Goal: Register for event/course

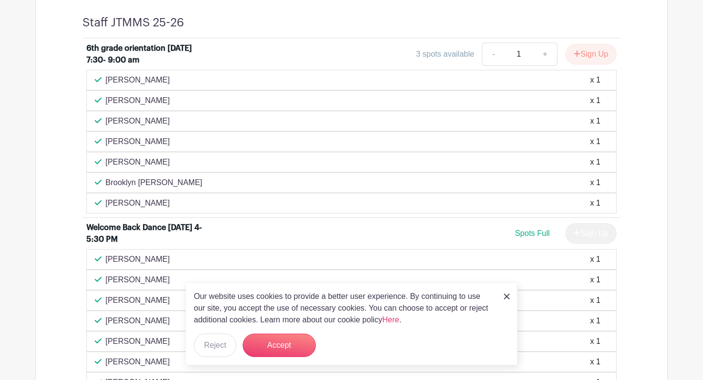
scroll to position [407, 0]
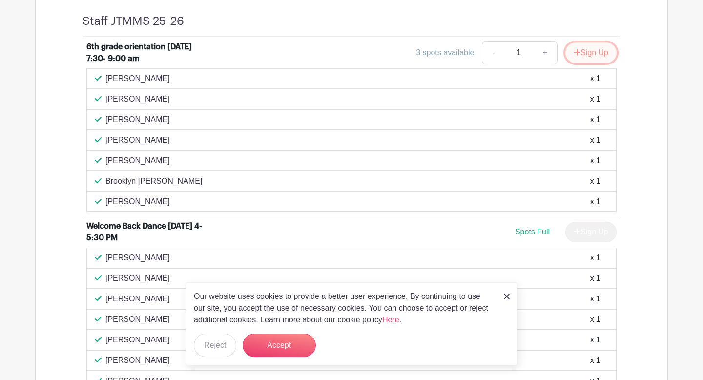
click at [588, 52] on button "Sign Up" at bounding box center [590, 52] width 51 height 20
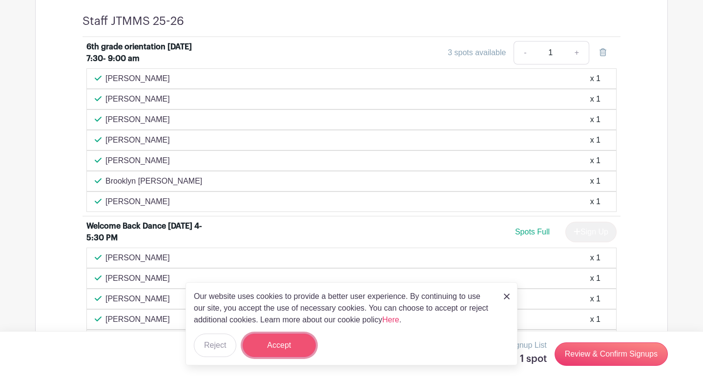
click at [274, 352] on button "Accept" at bounding box center [279, 344] width 73 height 23
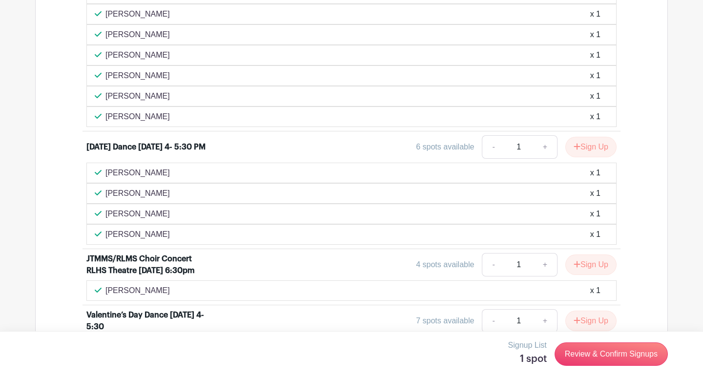
scroll to position [674, 0]
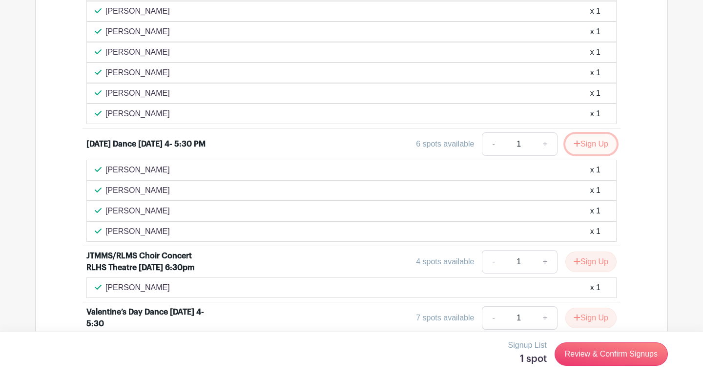
click at [592, 143] on button "Sign Up" at bounding box center [590, 144] width 51 height 20
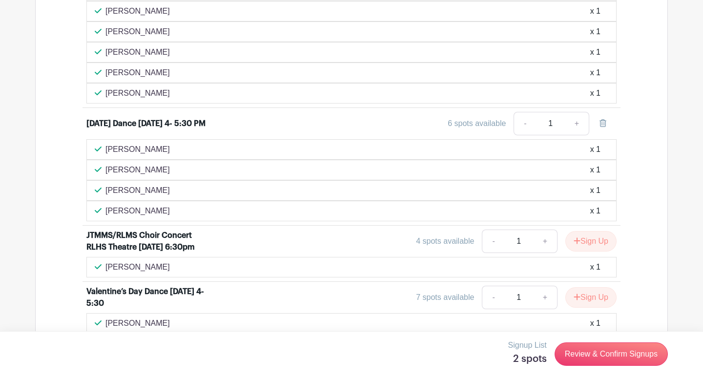
scroll to position [699, 0]
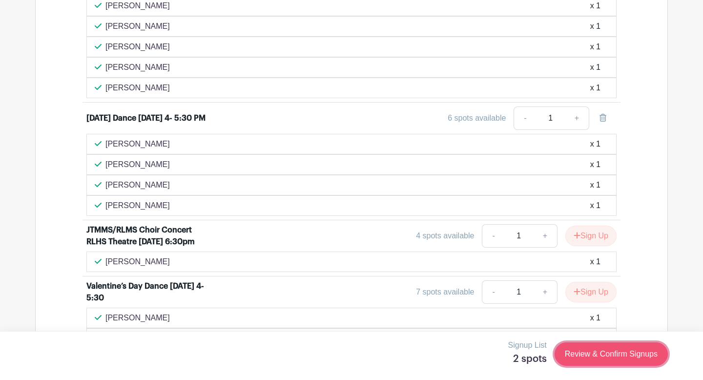
click at [579, 352] on link "Review & Confirm Signups" at bounding box center [610, 353] width 113 height 23
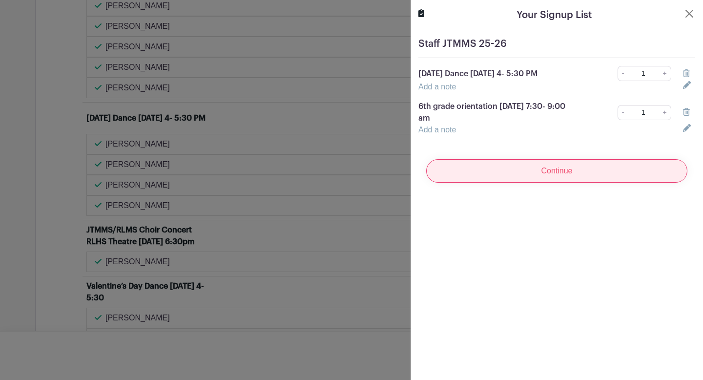
click at [594, 178] on input "Continue" at bounding box center [556, 170] width 261 height 23
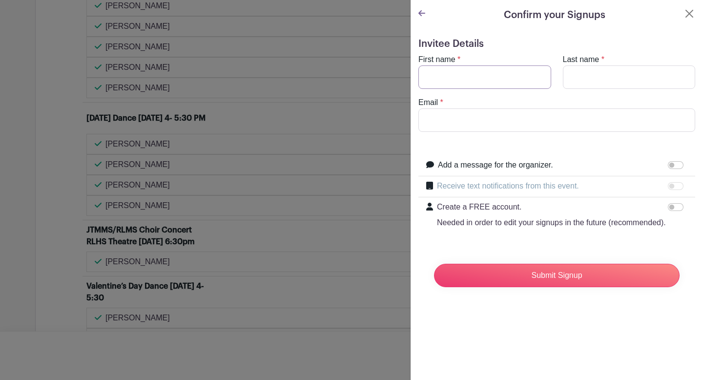
click at [505, 82] on input "First name" at bounding box center [484, 76] width 133 height 23
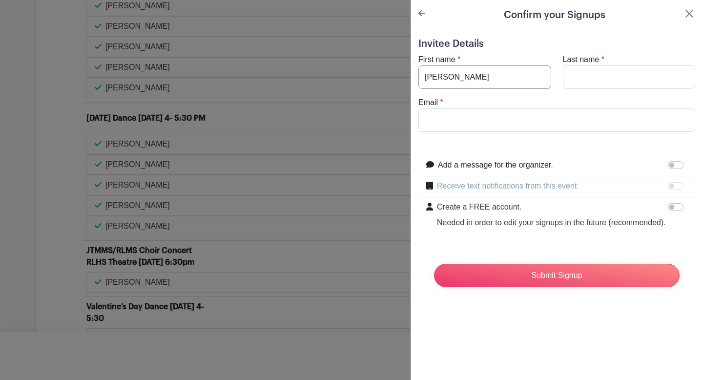
type input "[PERSON_NAME]"
click at [462, 122] on input "Email" at bounding box center [556, 119] width 277 height 23
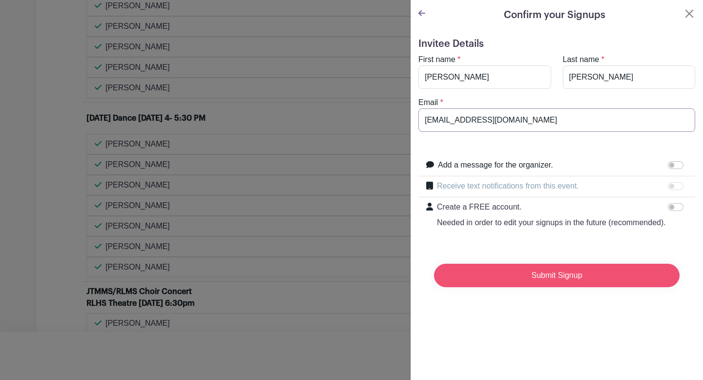
type input "[EMAIL_ADDRESS][DOMAIN_NAME]"
click at [497, 274] on input "Submit Signup" at bounding box center [556, 275] width 245 height 23
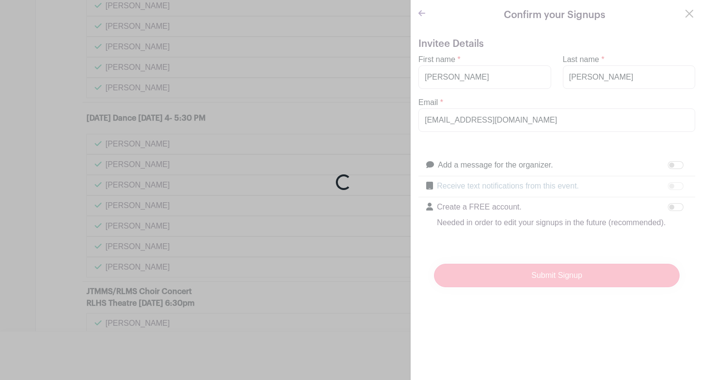
scroll to position [720, 0]
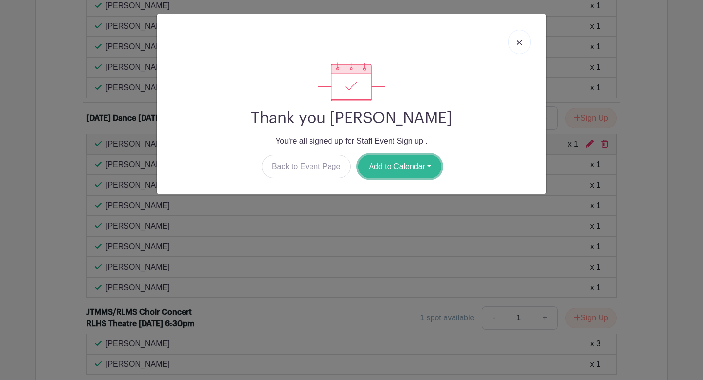
click at [415, 164] on button "Add to Calendar" at bounding box center [399, 166] width 83 height 23
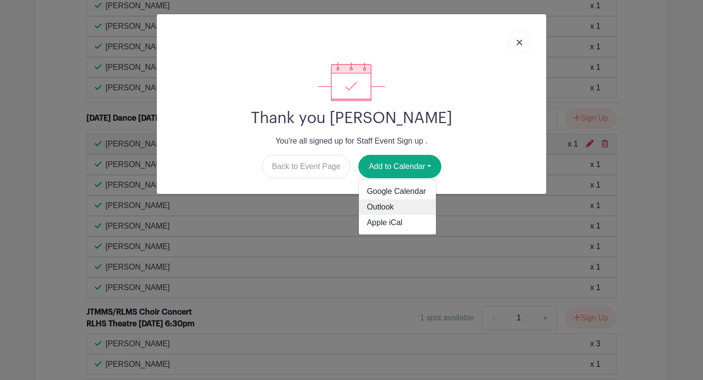
click at [390, 205] on link "Outlook" at bounding box center [397, 207] width 77 height 16
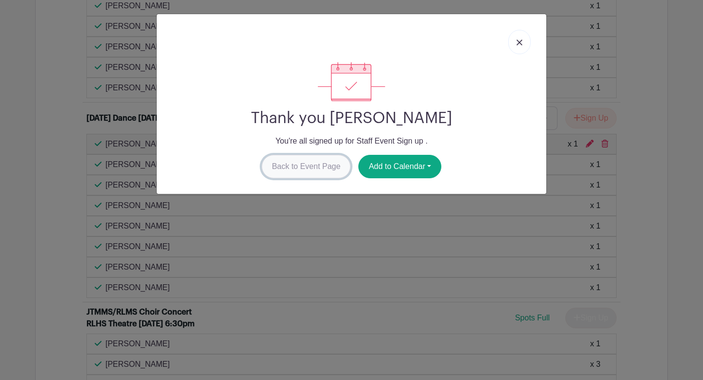
click at [329, 167] on link "Back to Event Page" at bounding box center [306, 166] width 89 height 23
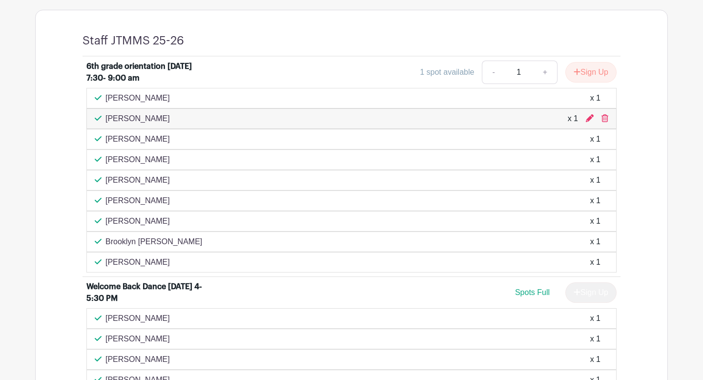
scroll to position [369, 0]
